Goal: Information Seeking & Learning: Understand process/instructions

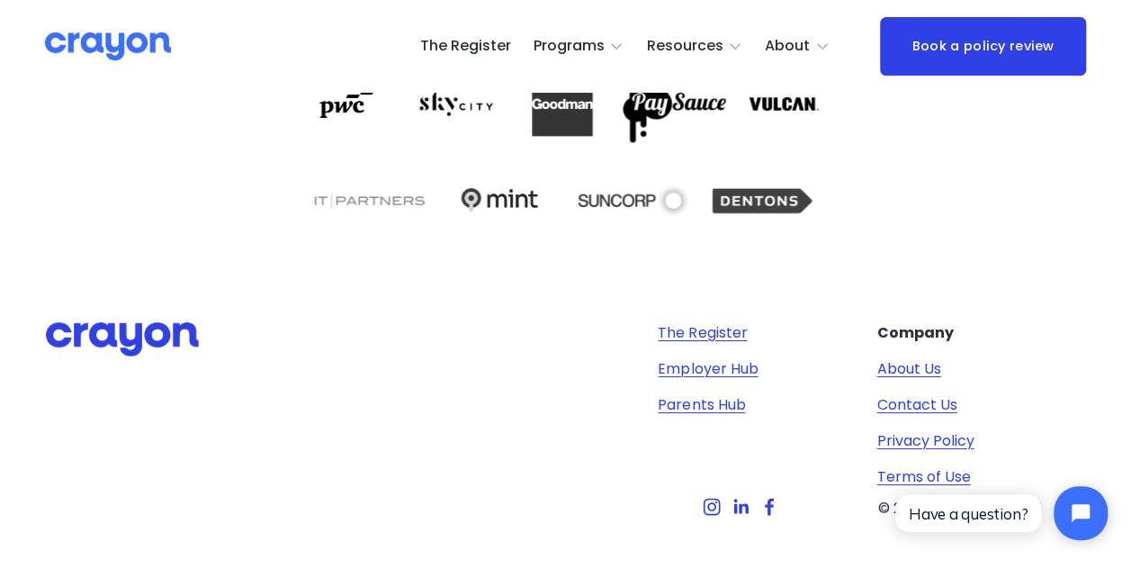
scroll to position [3081, 0]
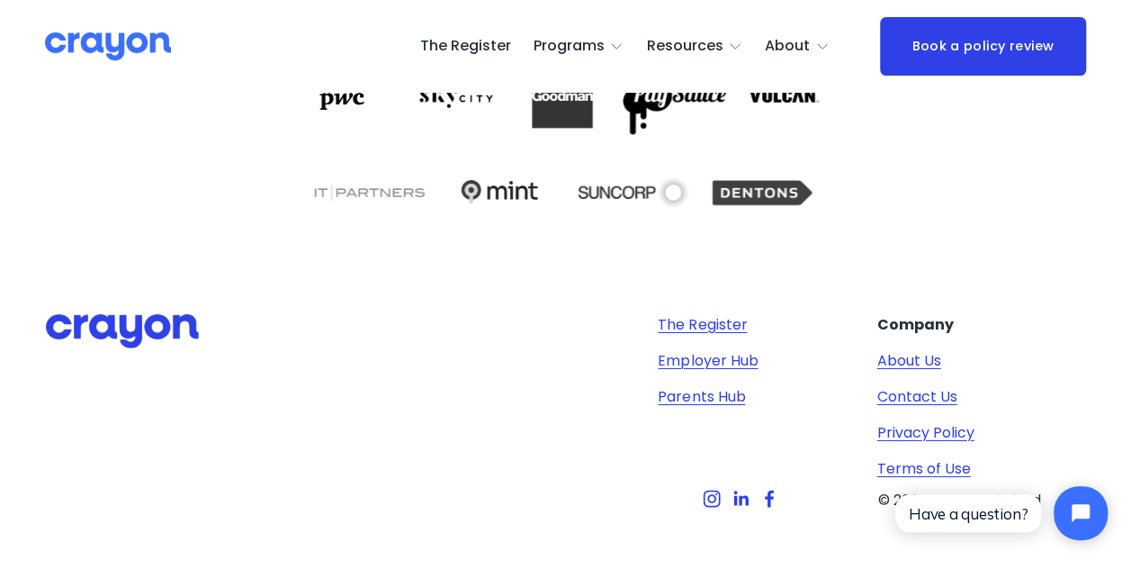
click html "Have a question?"
click at [951, 465] on link "Terms of Use" at bounding box center [924, 469] width 94 height 22
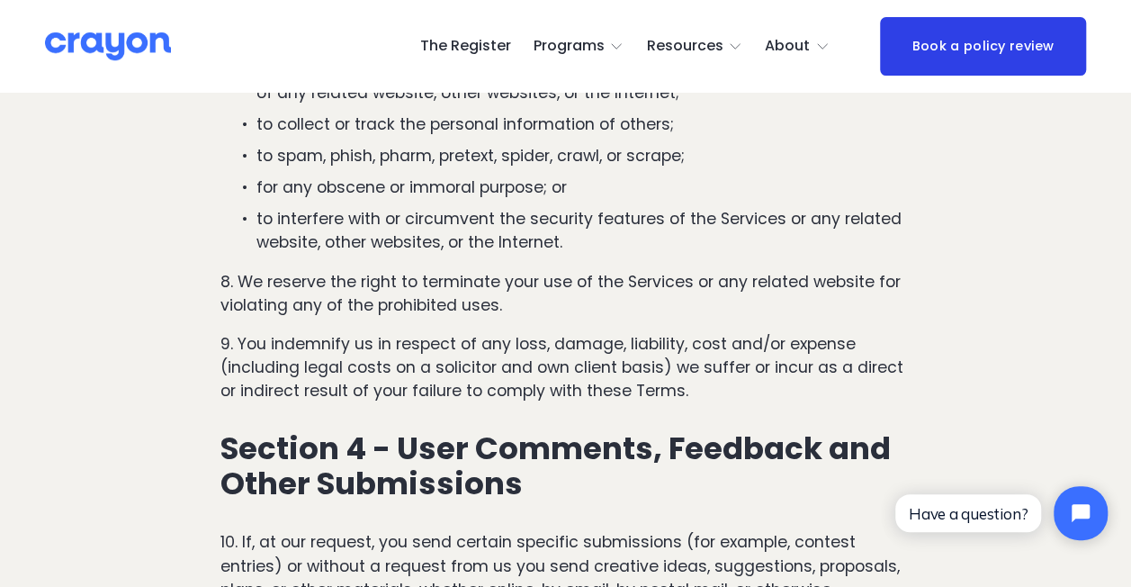
scroll to position [1674, 0]
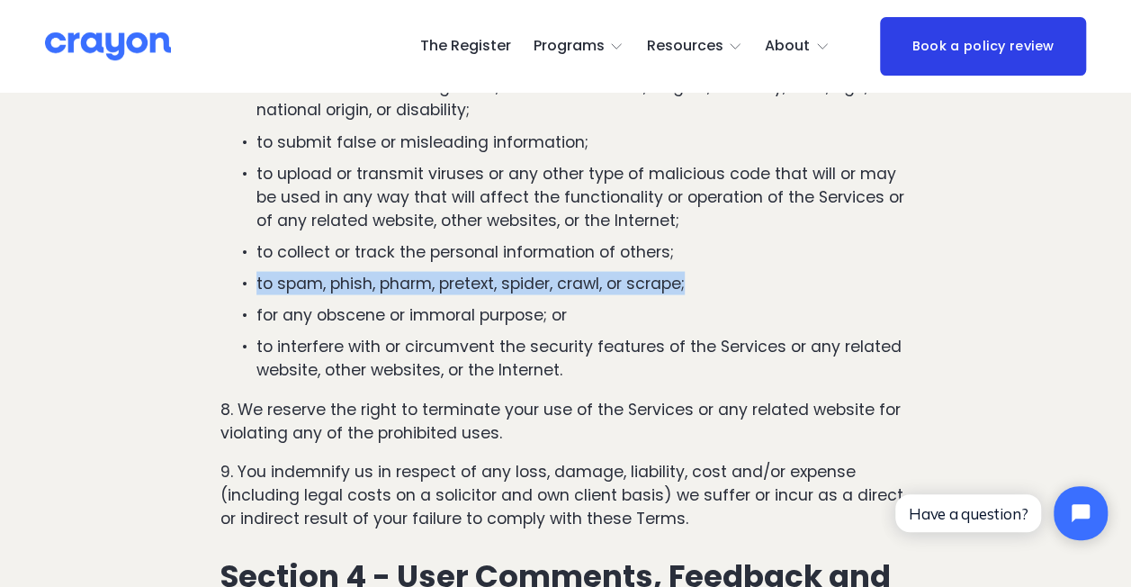
drag, startPoint x: 704, startPoint y: 288, endPoint x: 229, endPoint y: 277, distance: 475.1
click at [256, 277] on p "to spam, phish, pharm, pretext, spider, crawl, or scrape;" at bounding box center [583, 282] width 654 height 23
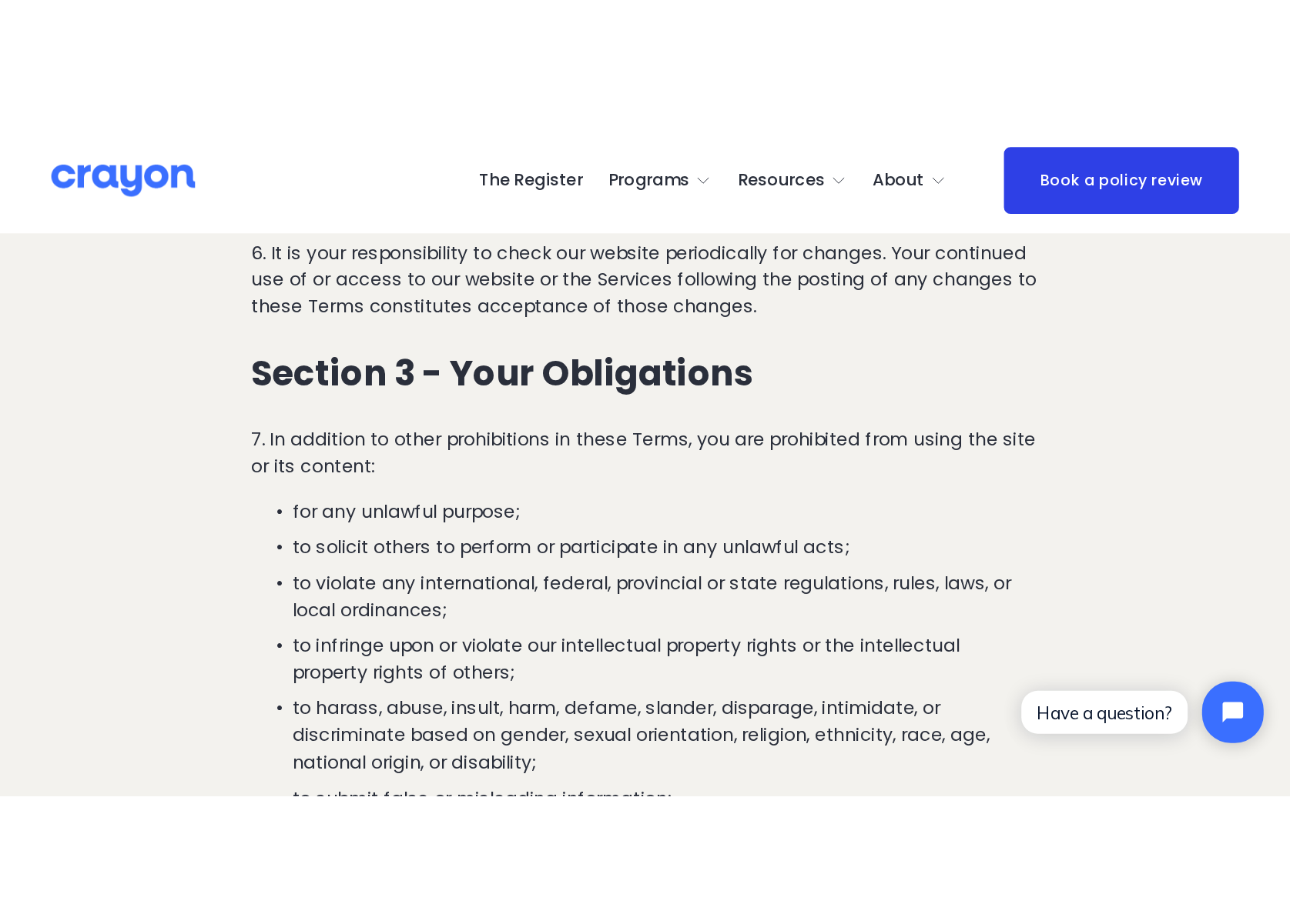
scroll to position [1047, 0]
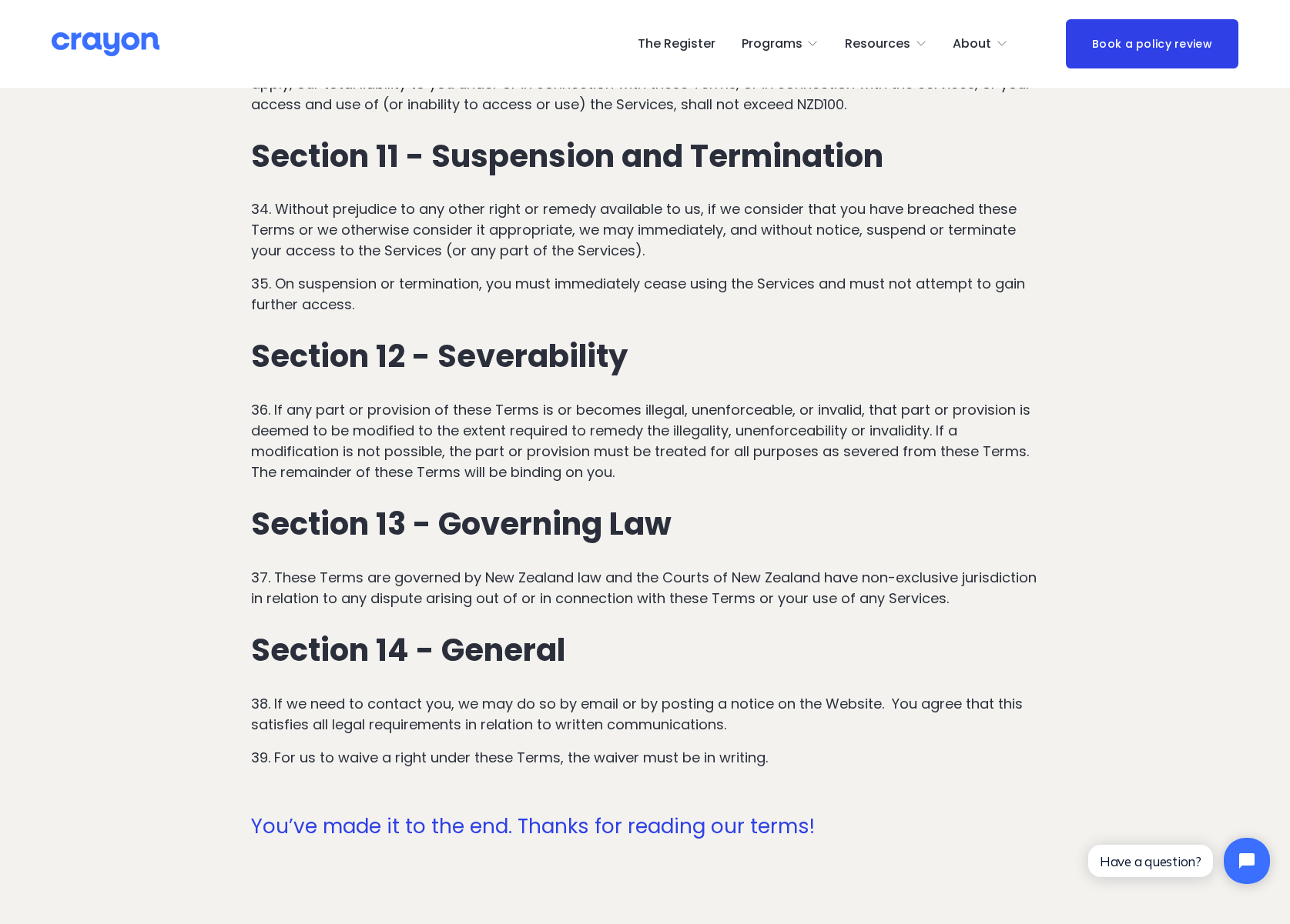
scroll to position [4238, 0]
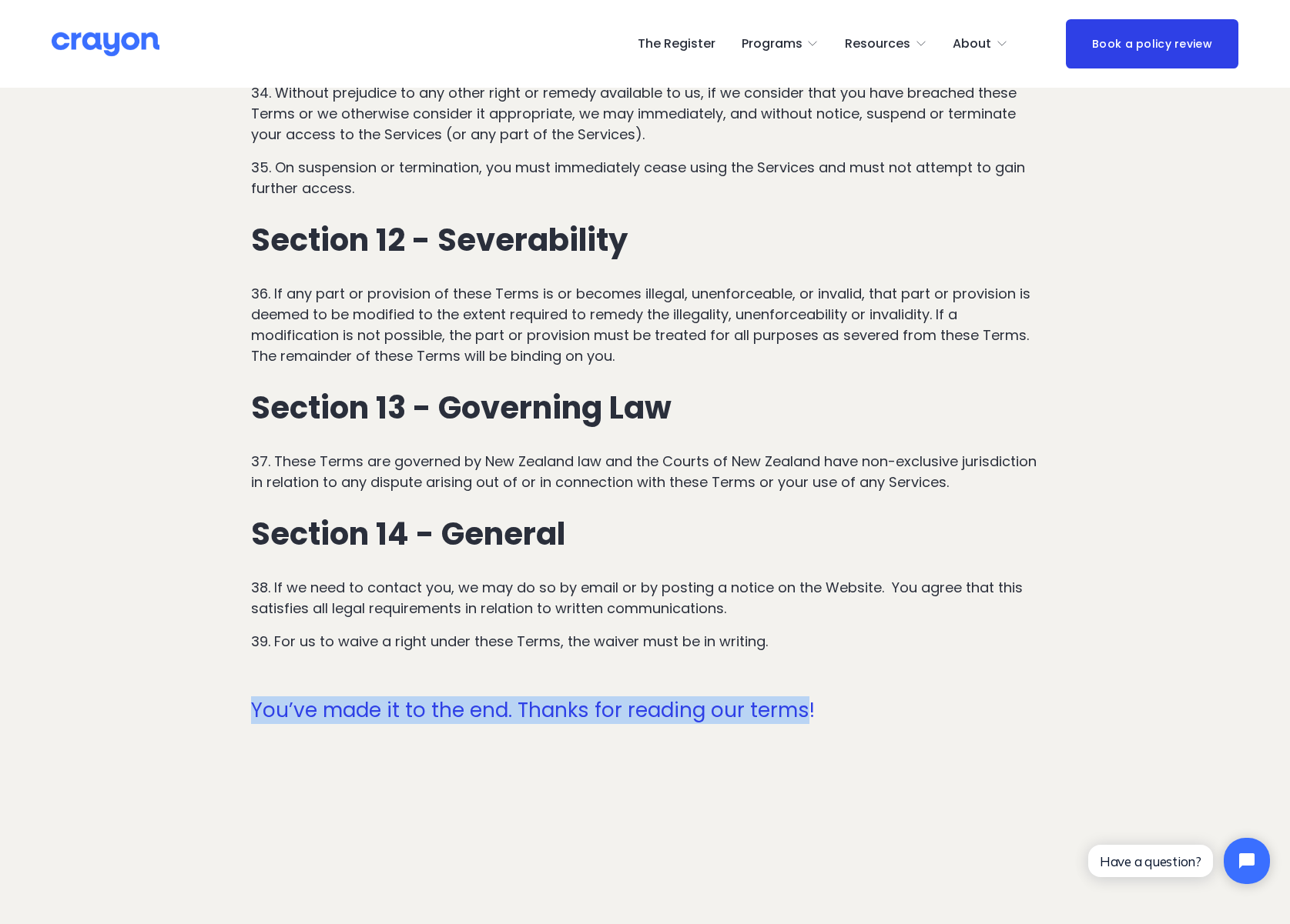
drag, startPoint x: 810, startPoint y: 728, endPoint x: 261, endPoint y: 694, distance: 550.1
drag, startPoint x: 261, startPoint y: 694, endPoint x: 802, endPoint y: 748, distance: 543.7
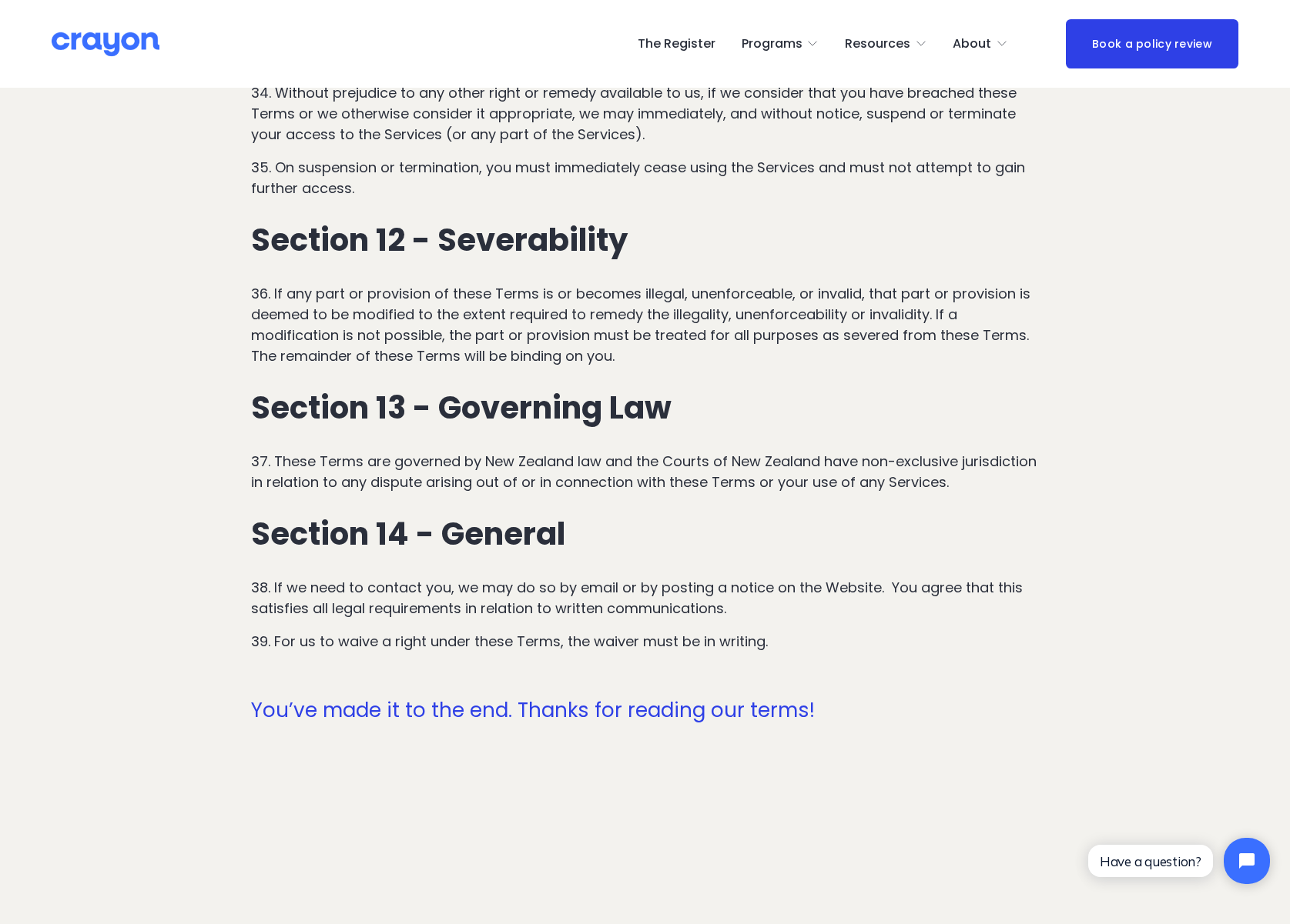
click at [846, 501] on p at bounding box center [645, 674] width 788 height 21
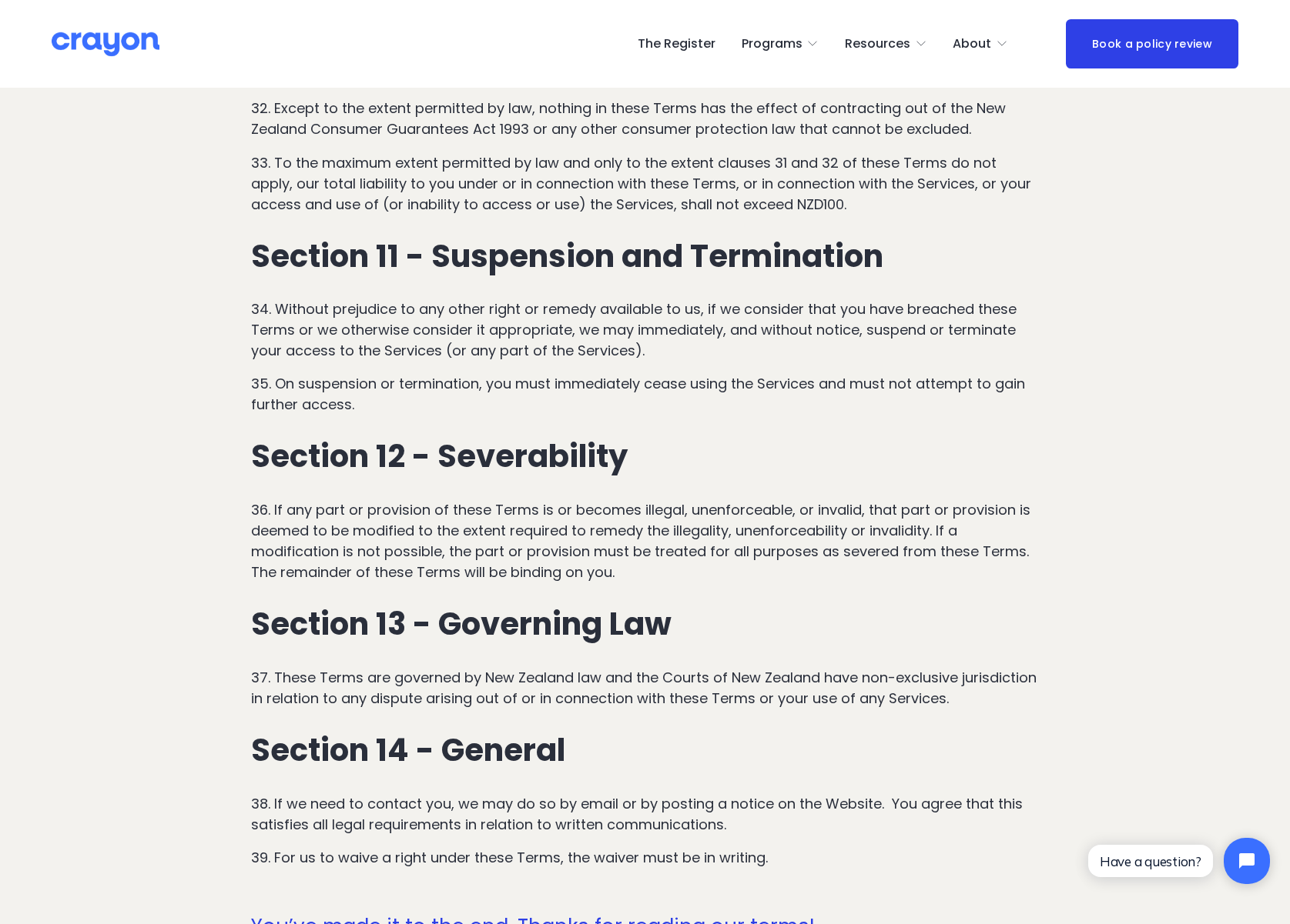
scroll to position [4007, 0]
